Goal: Information Seeking & Learning: Learn about a topic

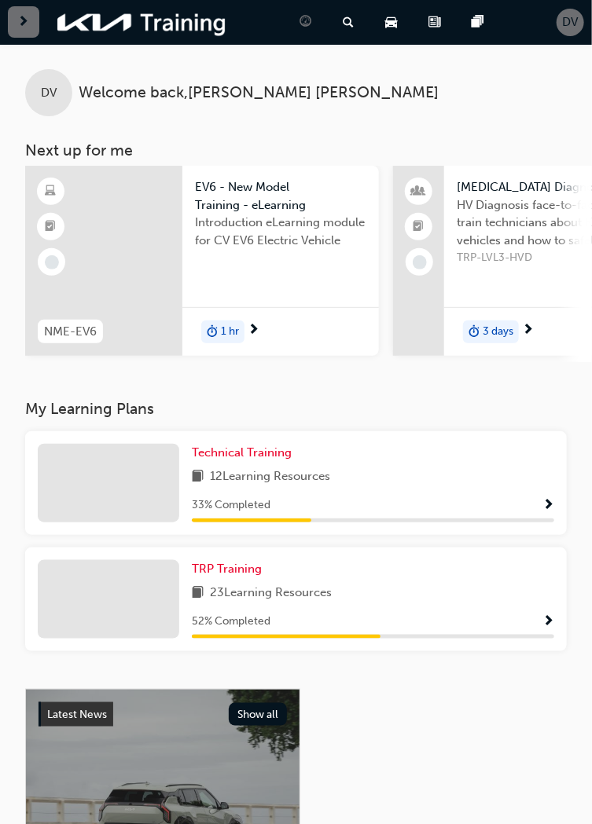
click at [406, 592] on div "23 Learning Resources" at bounding box center [373, 594] width 362 height 20
click at [545, 619] on span "Show Progress" at bounding box center [548, 622] width 12 height 14
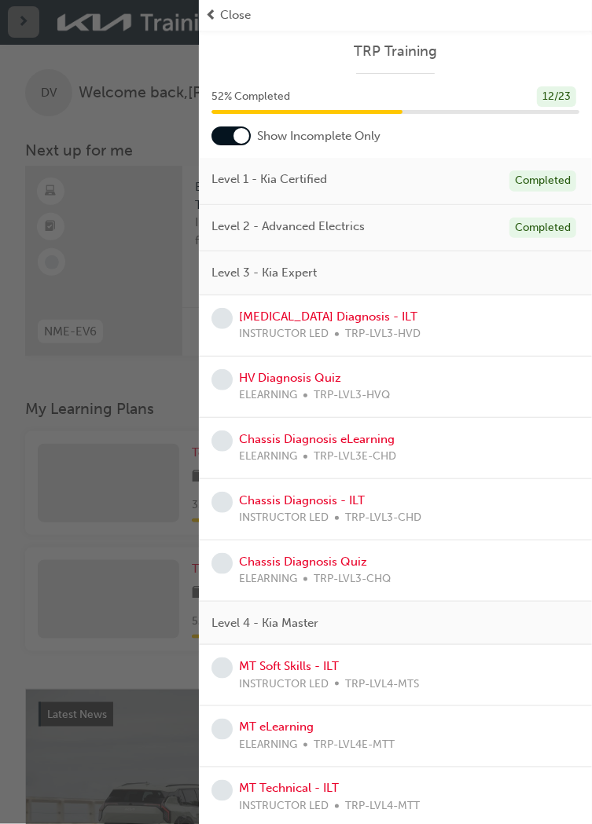
click at [232, 132] on div at bounding box center [230, 136] width 39 height 19
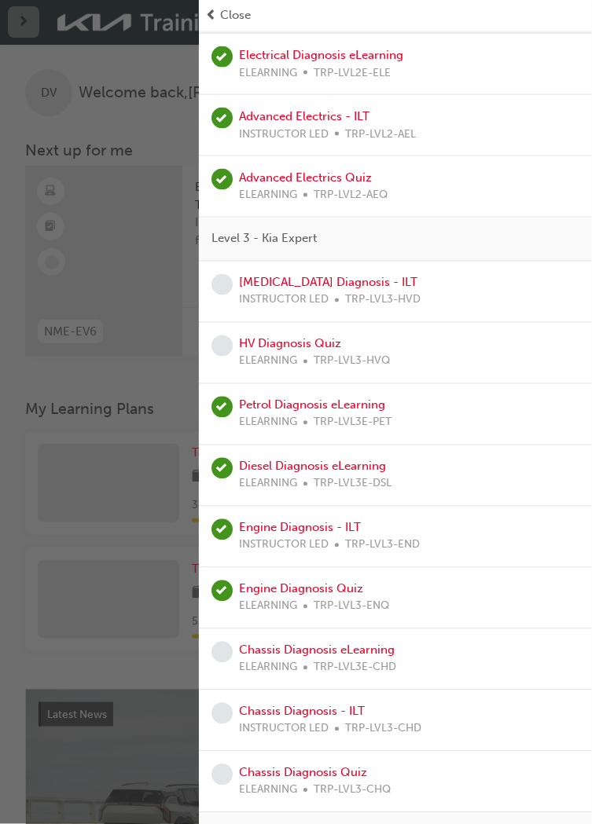
scroll to position [526, 0]
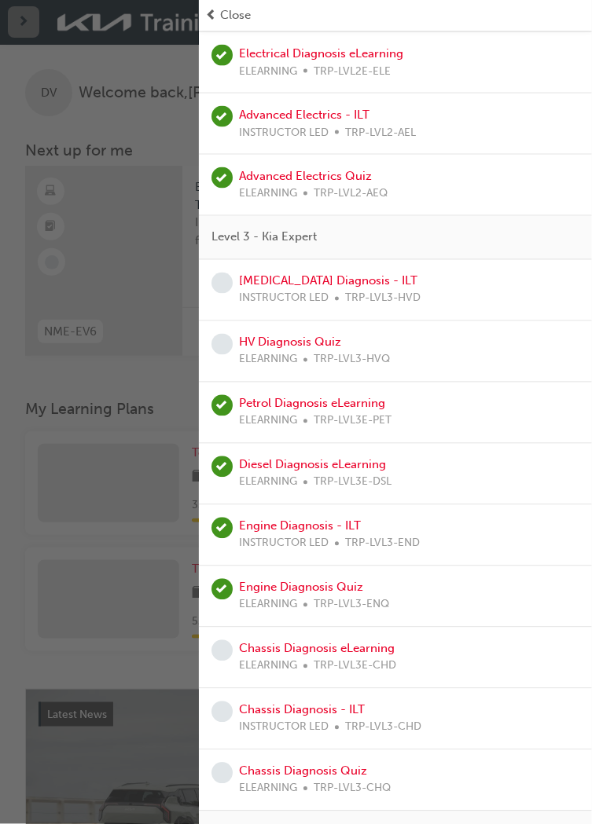
click at [440, 343] on div "HV Diagnosis Quiz ELEARNING TRP-LVL3-HVQ" at bounding box center [395, 351] width 368 height 35
click at [431, 354] on div "HV Diagnosis Quiz ELEARNING TRP-LVL3-HVQ" at bounding box center [395, 351] width 368 height 35
click at [376, 342] on div "HV Diagnosis Quiz ELEARNING TRP-LVL3-HVQ" at bounding box center [314, 351] width 151 height 35
click at [326, 336] on link "HV Diagnosis Quiz" at bounding box center [290, 343] width 102 height 14
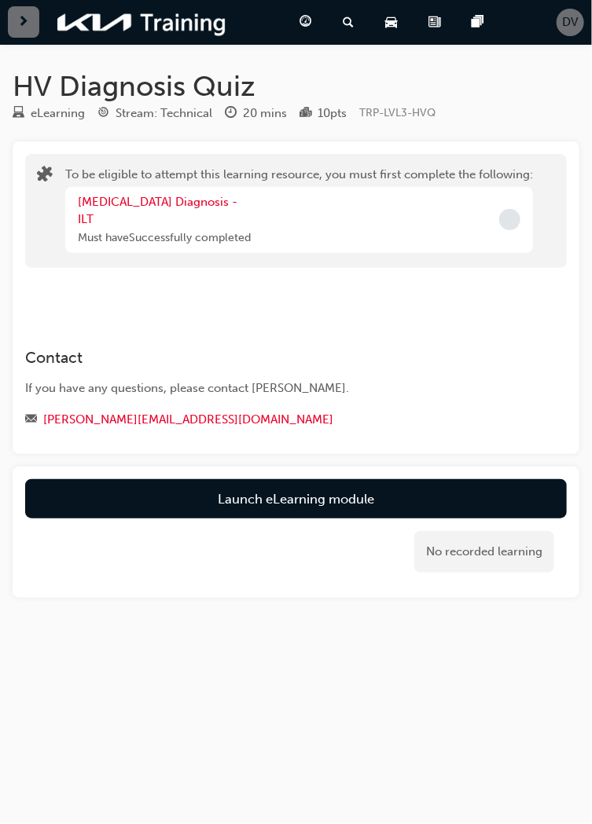
click at [235, 590] on div "HV Diagnosis Quiz eLearning Stream: Technical 20 mins 10 pts TRP-LVL3-HVQ To be…" at bounding box center [296, 365] width 592 height 592
click at [387, 410] on div "[PERSON_NAME][EMAIL_ADDRESS][DOMAIN_NAME]" at bounding box center [280, 420] width 511 height 20
click at [372, 578] on div "Launch eLearning module No recorded learning" at bounding box center [296, 532] width 567 height 131
click at [24, 10] on div "button" at bounding box center [23, 21] width 31 height 31
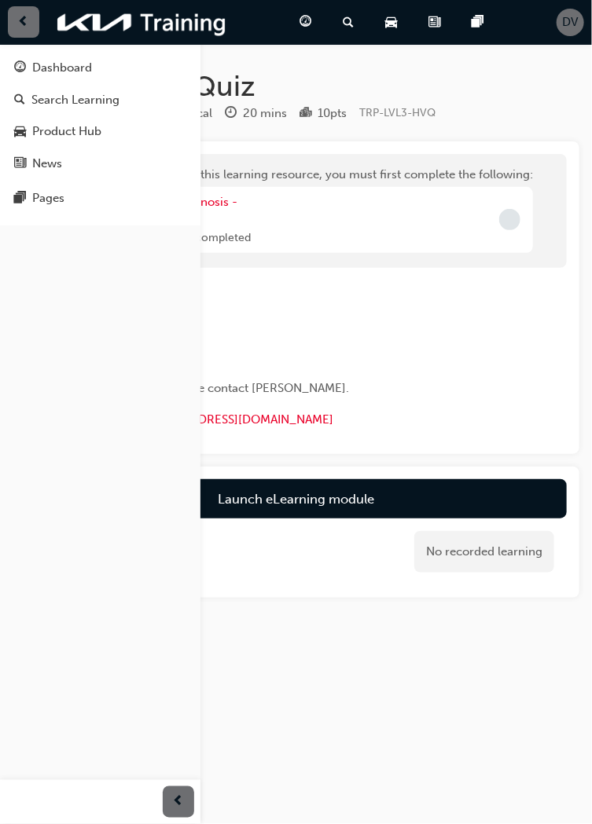
click at [126, 72] on div "Dashboard" at bounding box center [100, 68] width 172 height 20
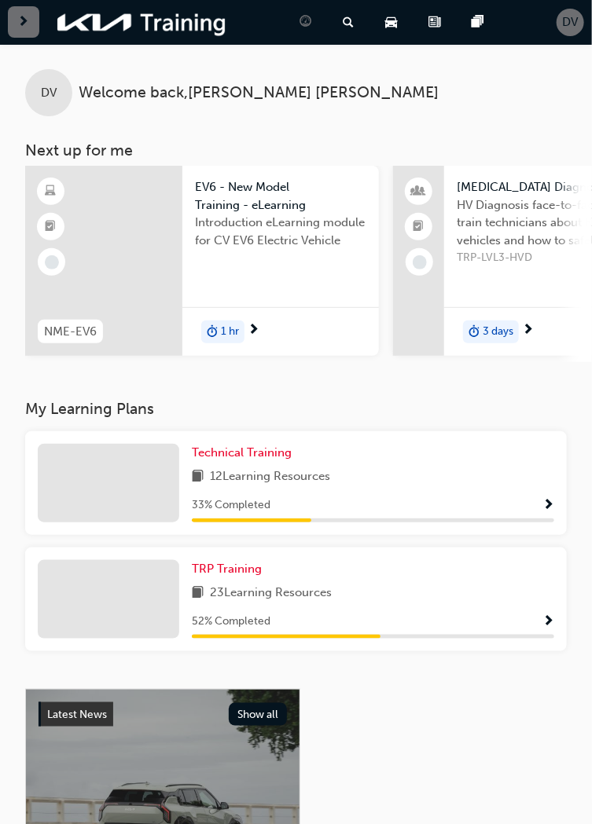
click at [344, 259] on div "Introduction eLearning module for CV EV6 Electric Vehicle" at bounding box center [280, 245] width 171 height 63
click at [446, 479] on div "12 Learning Resources" at bounding box center [373, 478] width 362 height 20
click at [486, 499] on div "Technical Training 12 Learning Resources 33 % Completed" at bounding box center [373, 483] width 362 height 79
click at [547, 501] on span "Show Progress" at bounding box center [548, 506] width 12 height 14
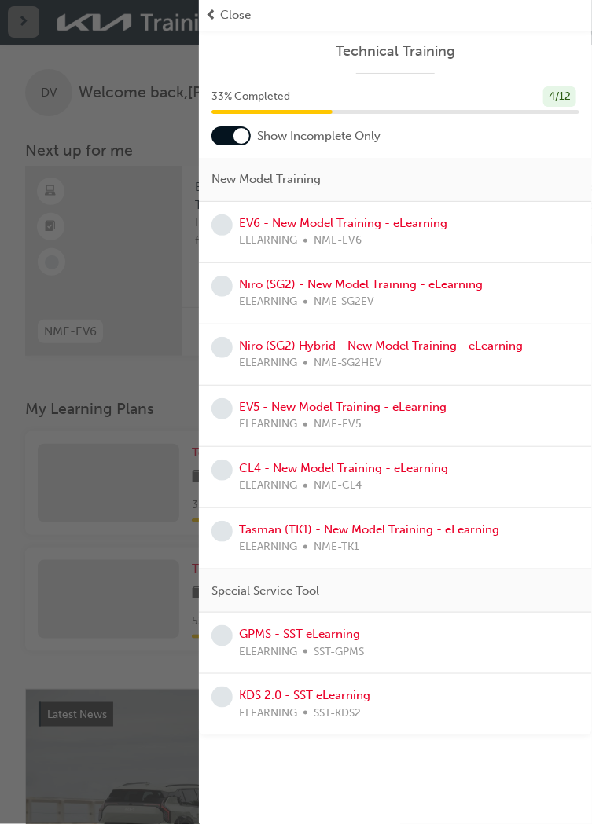
click at [235, 138] on div at bounding box center [241, 136] width 16 height 16
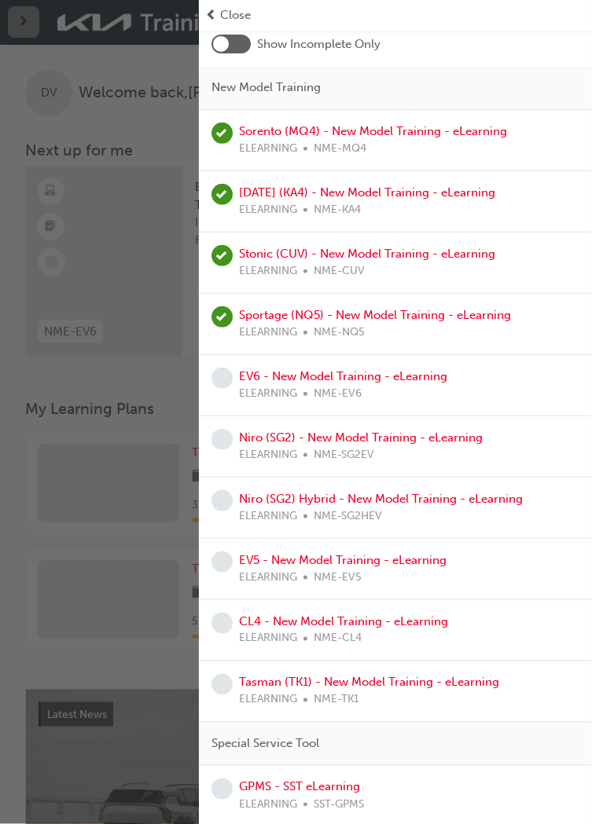
scroll to position [91, 0]
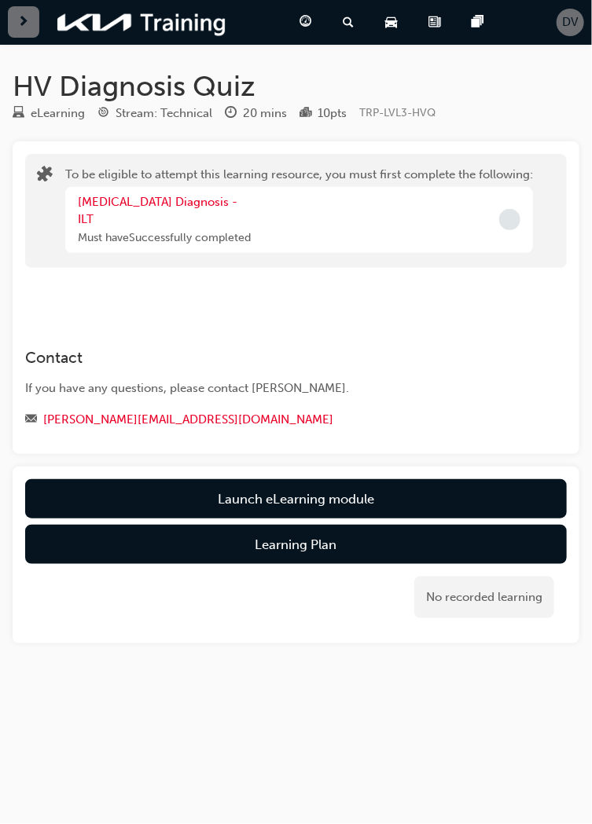
click at [418, 336] on div "Contact If you have any questions, please contact [PERSON_NAME]. [PERSON_NAME][…" at bounding box center [280, 382] width 511 height 93
click at [423, 692] on div "HV Diagnosis Quiz eLearning Stream: Technical 20 mins 10 pts TRP-LVL3-HVQ To be…" at bounding box center [296, 412] width 592 height 824
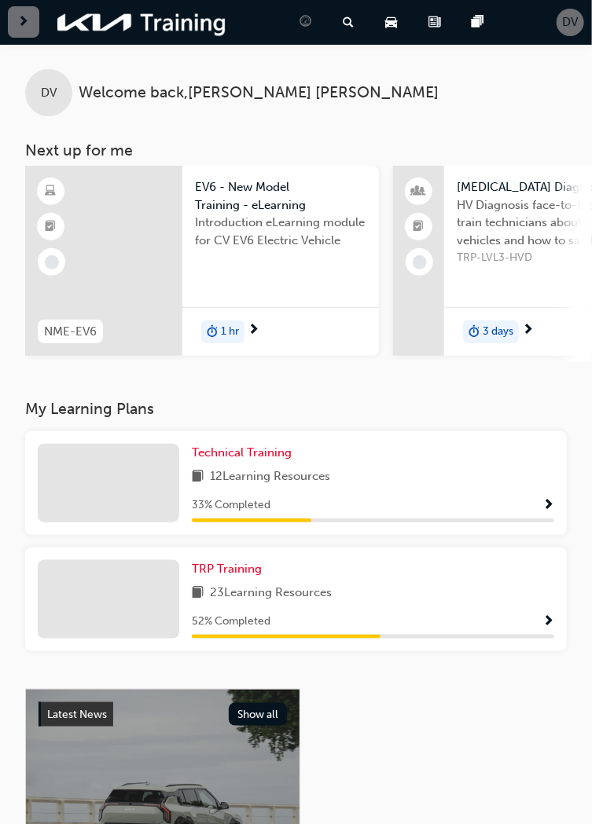
click at [560, 25] on div "DV" at bounding box center [570, 23] width 28 height 28
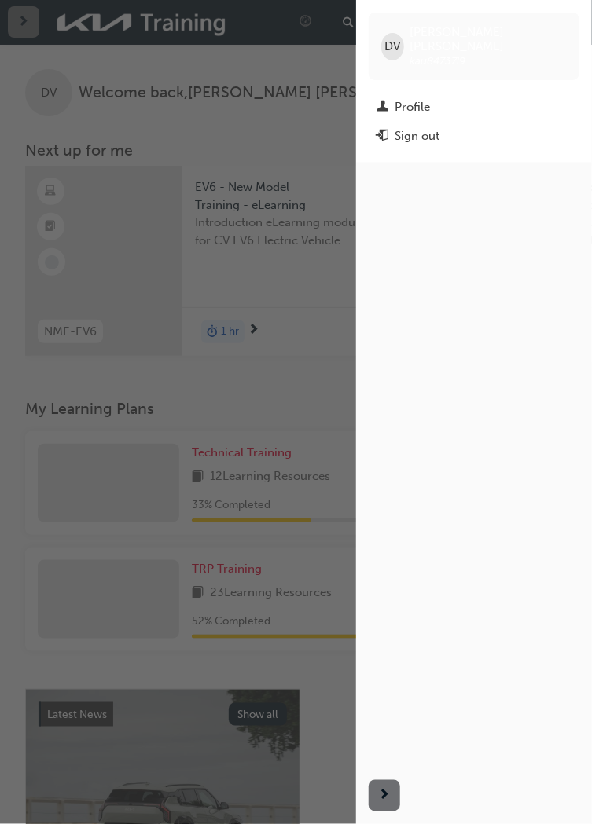
click at [505, 127] on div "Sign out" at bounding box center [473, 137] width 195 height 20
